Goal: Information Seeking & Learning: Learn about a topic

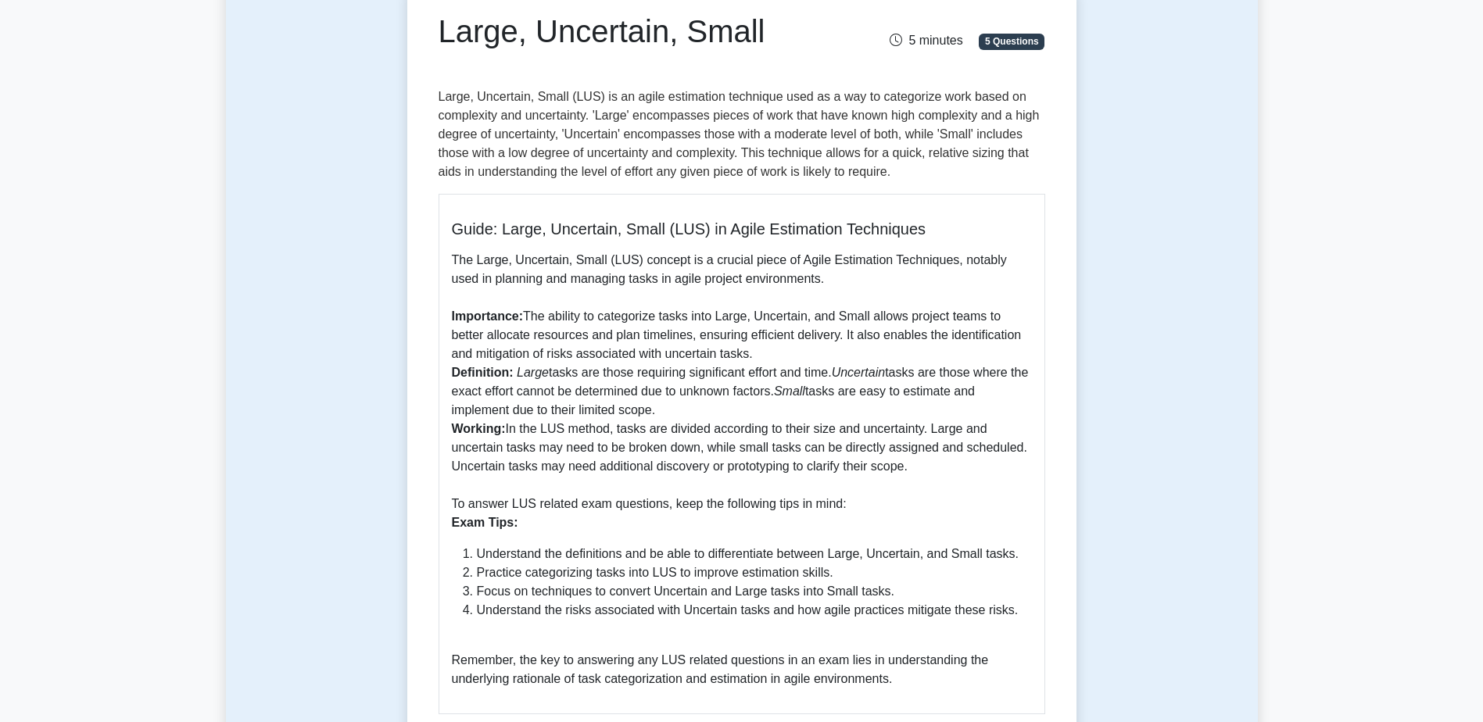
scroll to position [93, 0]
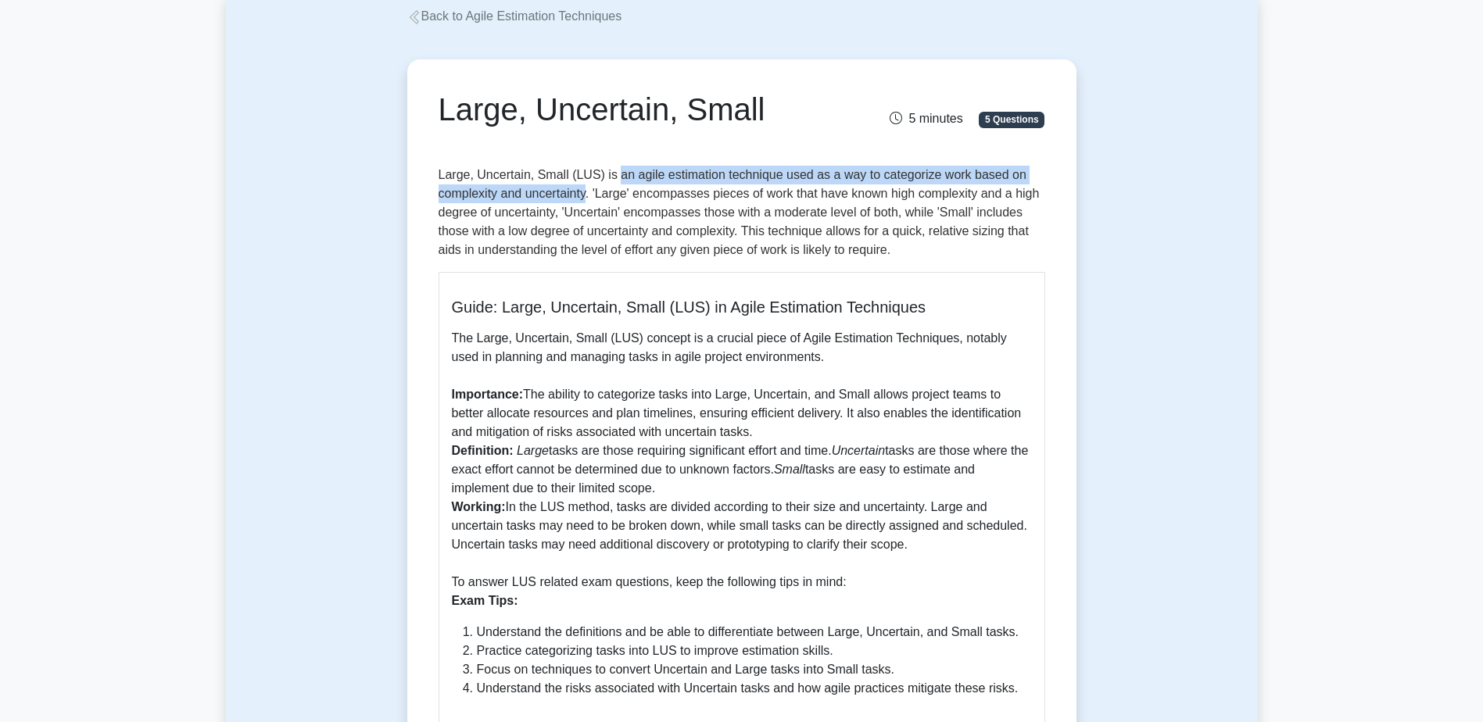
drag, startPoint x: 587, startPoint y: 193, endPoint x: 610, endPoint y: 176, distance: 28.5
click at [610, 176] on p "Large, Uncertain, Small (LUS) is an agile estimation technique used as a way to…" at bounding box center [742, 213] width 607 height 94
copy p "an agile estimation technique used as a way to categorize work based on complex…"
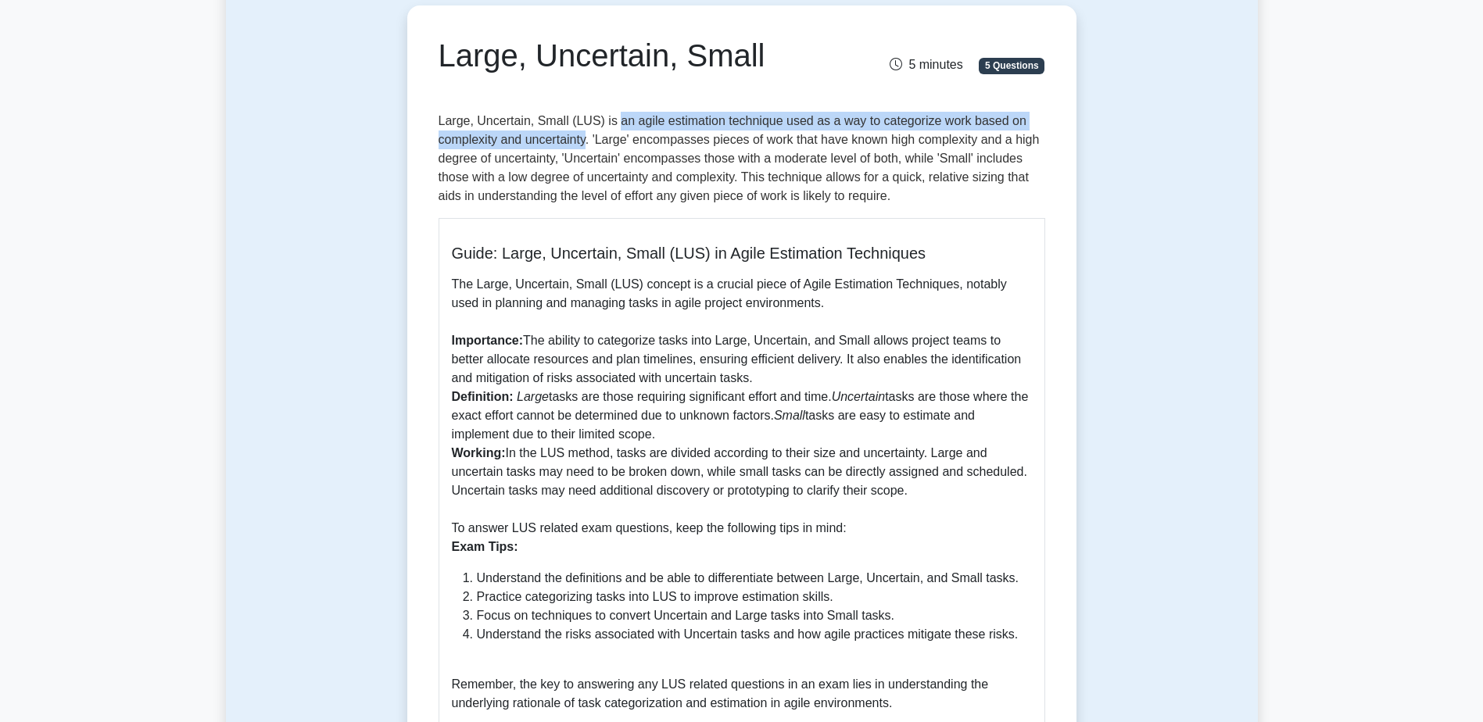
scroll to position [171, 0]
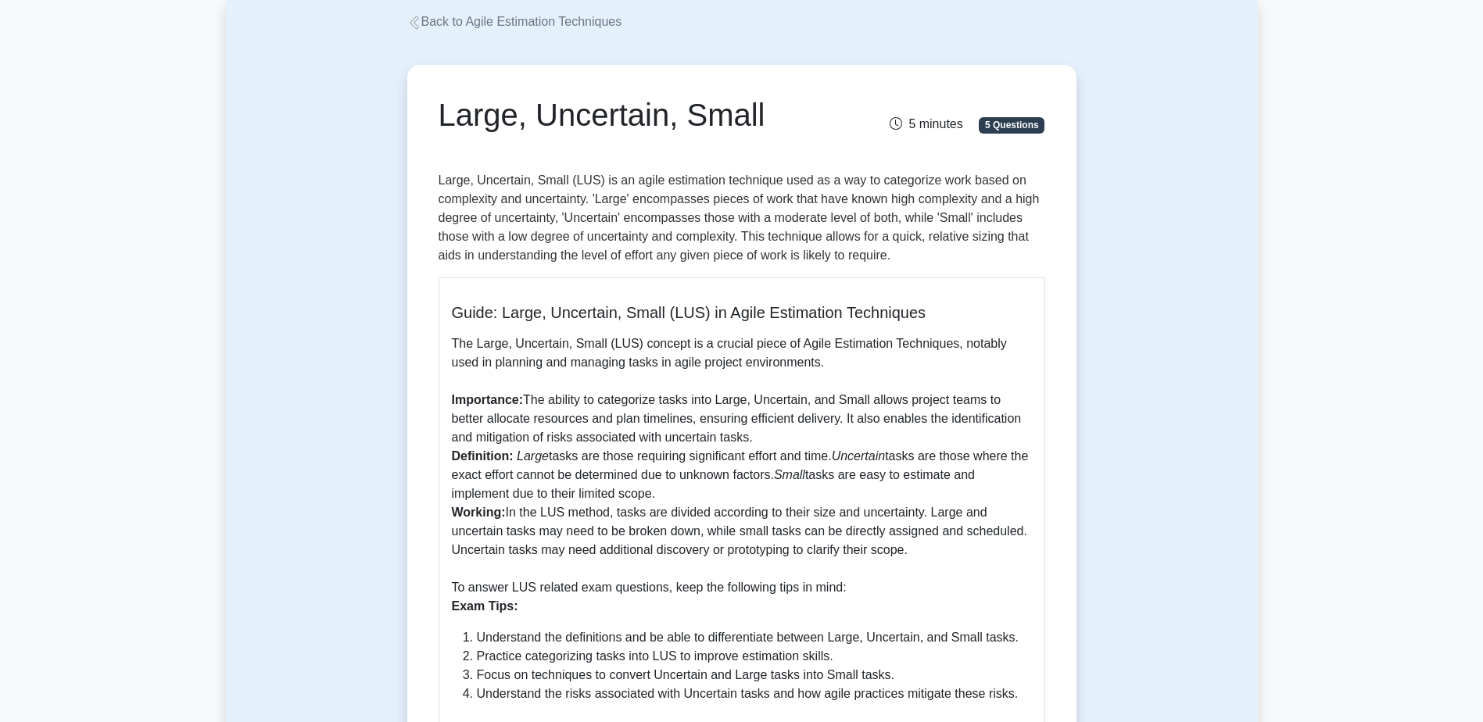
scroll to position [78, 0]
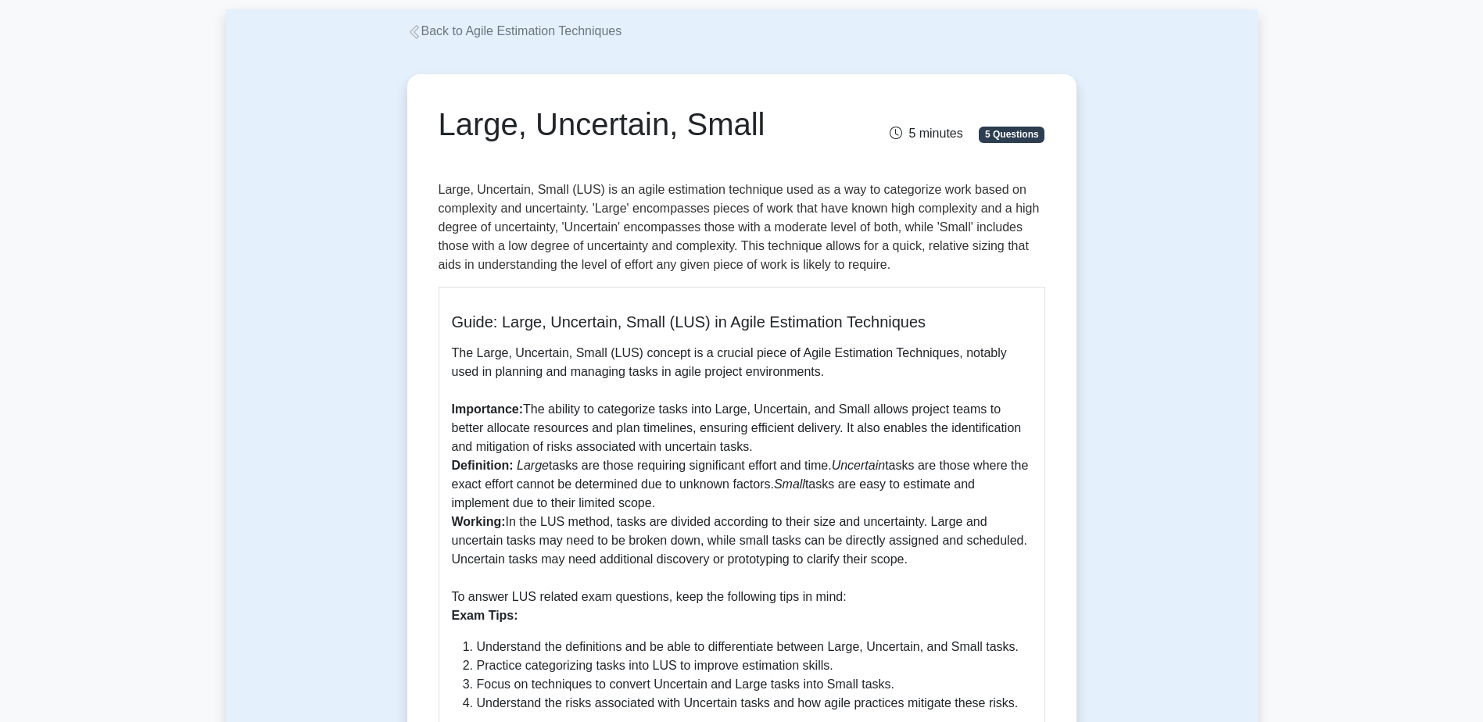
click at [694, 472] on p "The Large, Uncertain, Small (LUS) concept is a crucial piece of Agile Estimatio…" at bounding box center [742, 484] width 580 height 281
drag, startPoint x: 447, startPoint y: 486, endPoint x: 795, endPoint y: 492, distance: 348.0
click at [795, 492] on div "Guide: Large, Uncertain, Small (LUS) in Agile Estimation Techniques The Large, …" at bounding box center [742, 547] width 607 height 521
copy p "the exact effort cannot be determined due to unknown factors"
